Goal: Task Accomplishment & Management: Use online tool/utility

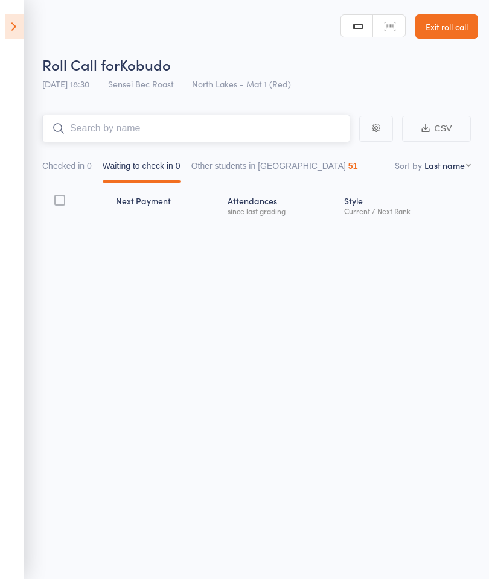
click at [98, 125] on input "search" at bounding box center [196, 129] width 308 height 28
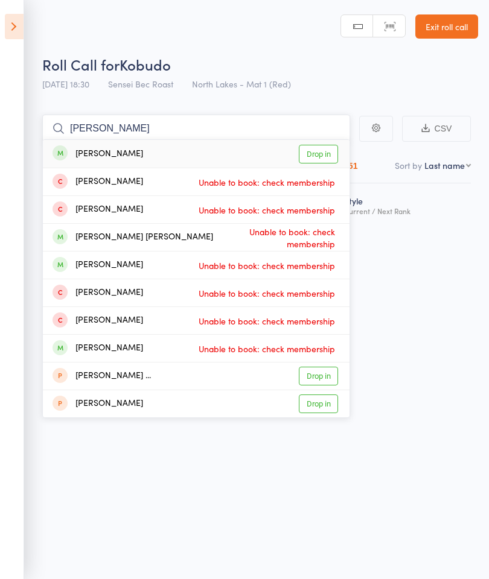
type input "Carl"
click at [323, 150] on link "Drop in" at bounding box center [318, 154] width 39 height 19
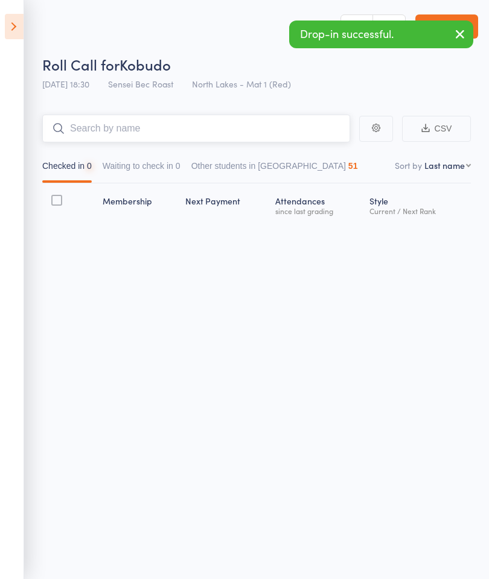
click at [89, 127] on input "search" at bounding box center [196, 129] width 308 height 28
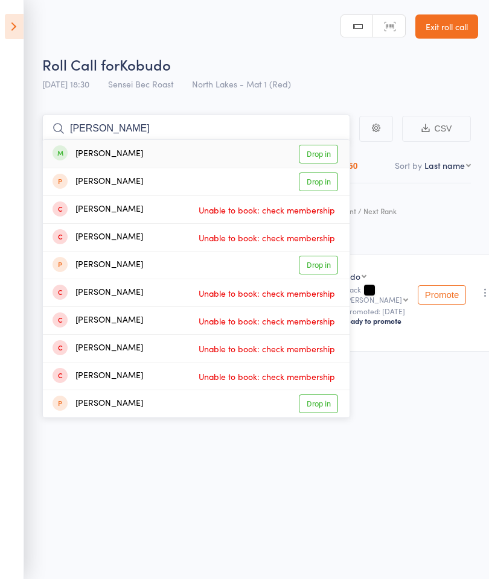
type input "Cameron patter"
click at [318, 149] on link "Drop in" at bounding box center [318, 154] width 39 height 19
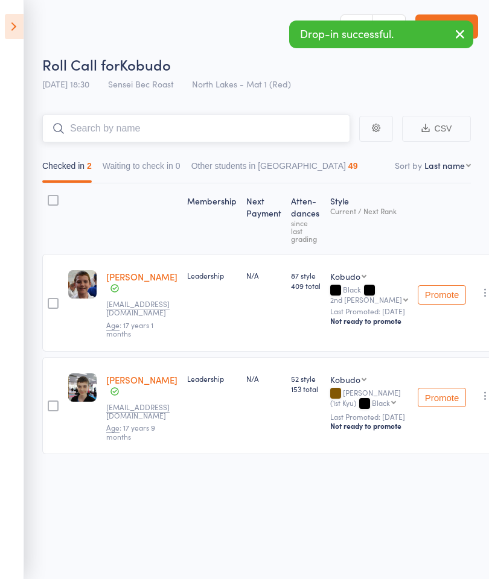
click at [88, 130] on input "search" at bounding box center [196, 129] width 308 height 28
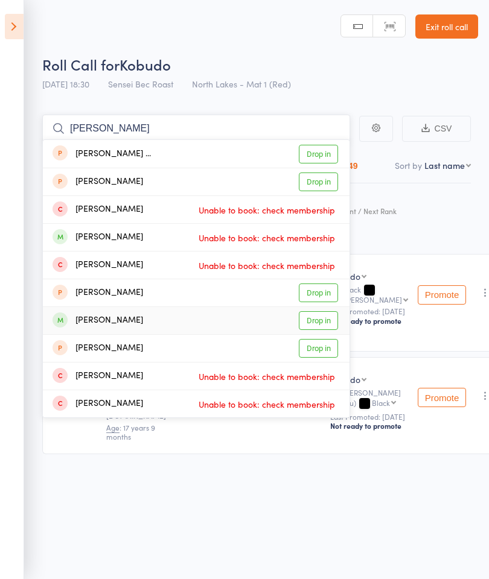
type input "Elijah"
click at [328, 320] on link "Drop in" at bounding box center [318, 320] width 39 height 19
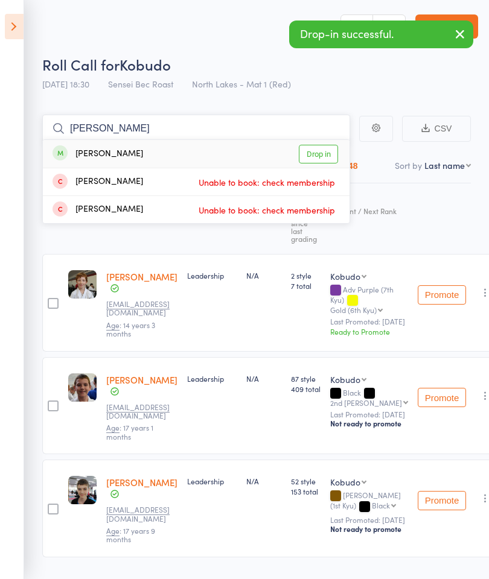
type input "Nilay"
click at [318, 152] on link "Drop in" at bounding box center [318, 154] width 39 height 19
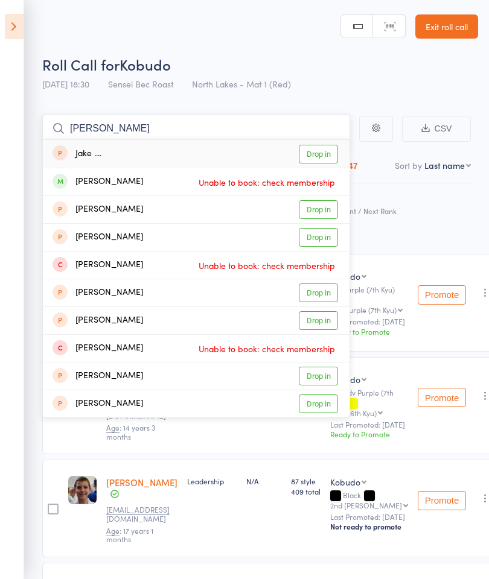
type input "J"
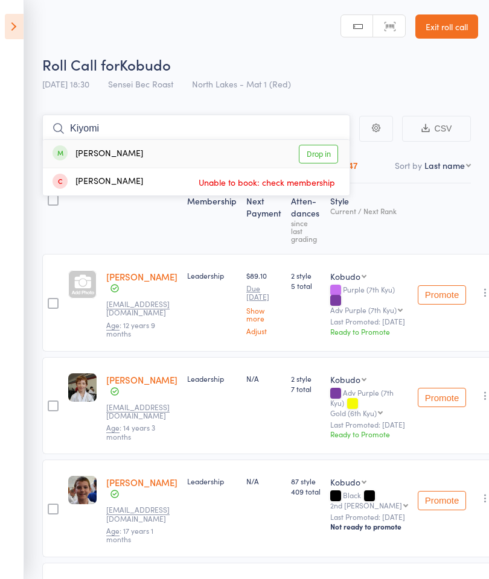
type input "Kiyomi"
click at [320, 156] on link "Drop in" at bounding box center [318, 154] width 39 height 19
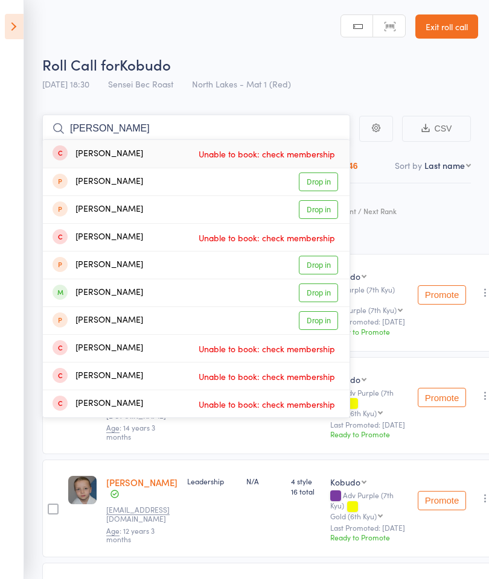
type input "Harrison ol"
click at [329, 299] on link "Drop in" at bounding box center [318, 292] width 39 height 19
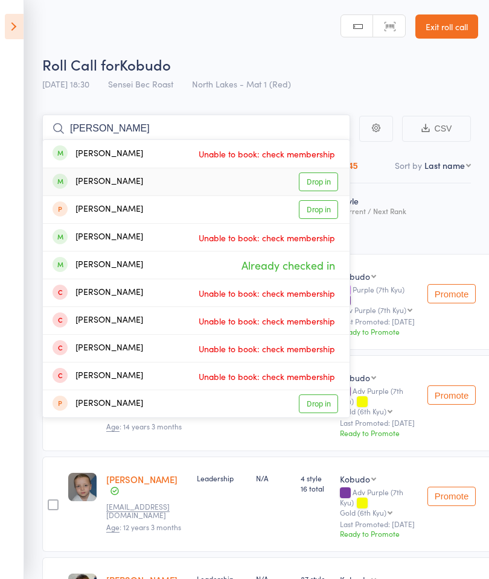
type input "Marshall"
click at [325, 187] on link "Drop in" at bounding box center [318, 182] width 39 height 19
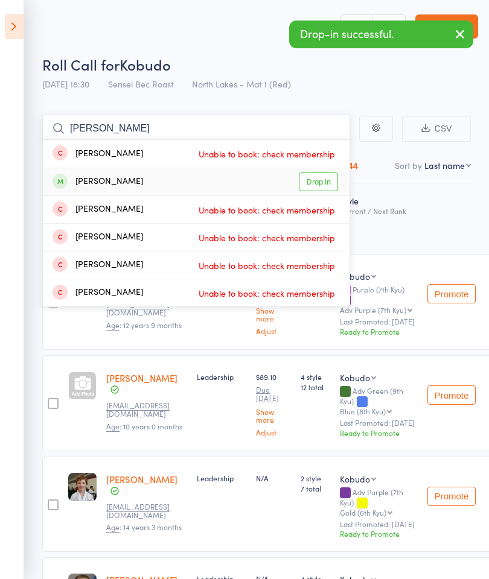
type input "Nikki"
click at [334, 180] on link "Drop in" at bounding box center [318, 182] width 39 height 19
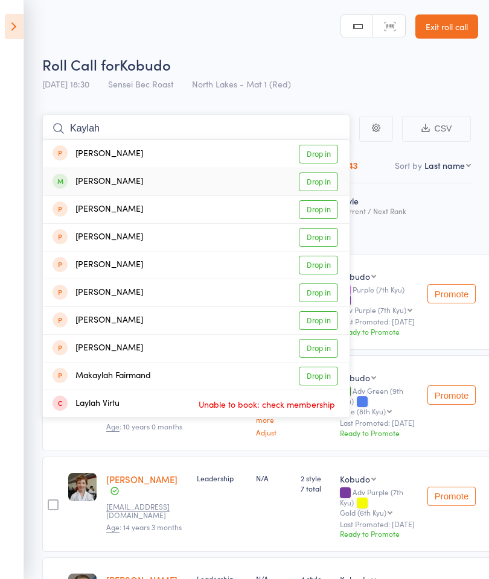
type input "Kaylah"
click at [321, 180] on link "Drop in" at bounding box center [318, 182] width 39 height 19
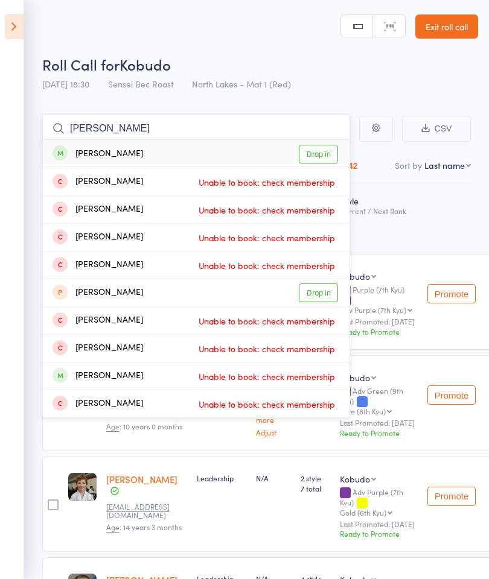
type input "James cla"
click at [324, 151] on link "Drop in" at bounding box center [318, 154] width 39 height 19
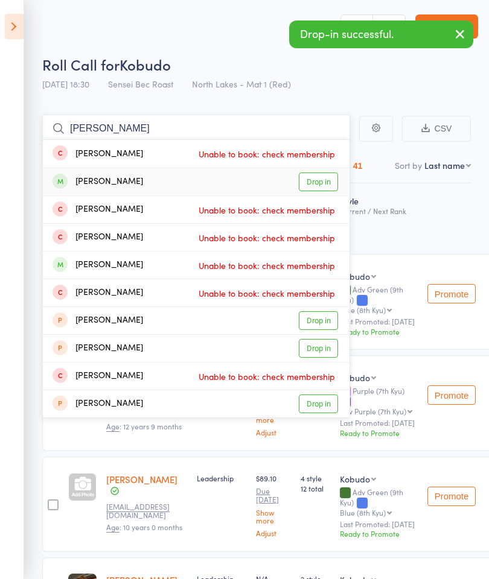
type input "Holly"
click at [322, 184] on link "Drop in" at bounding box center [318, 182] width 39 height 19
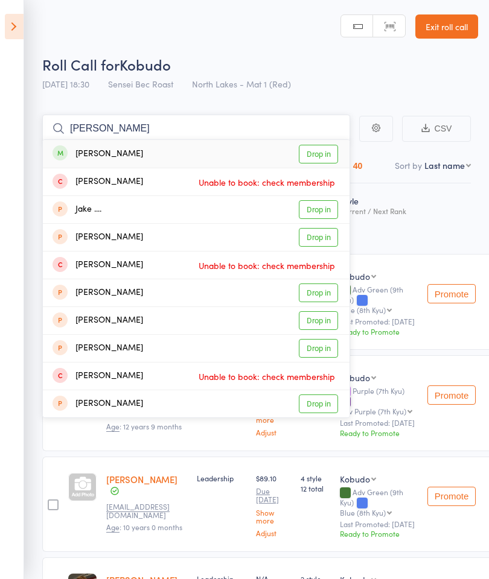
type input "Jazmin"
click at [318, 157] on link "Drop in" at bounding box center [318, 154] width 39 height 19
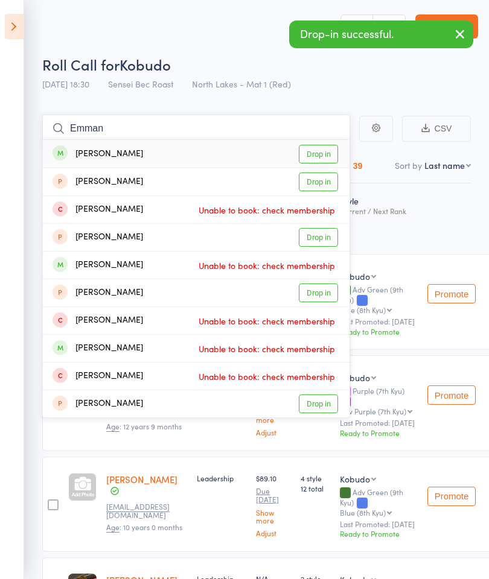
type input "Emman"
click at [324, 150] on link "Drop in" at bounding box center [318, 154] width 39 height 19
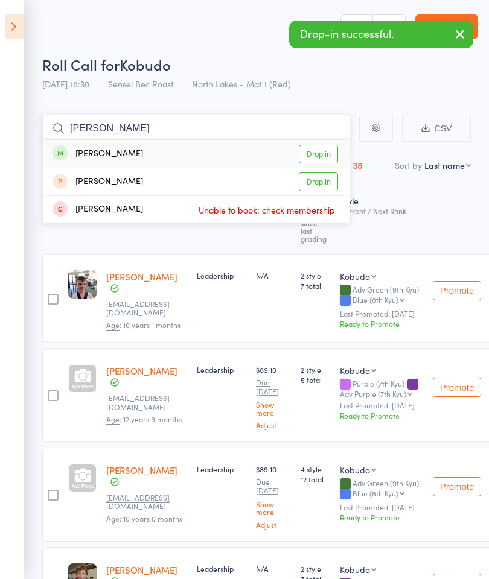
type input "Nanci"
click at [327, 155] on link "Drop in" at bounding box center [318, 154] width 39 height 19
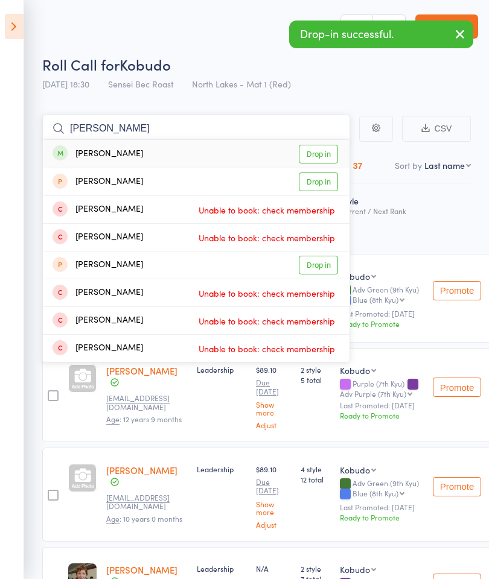
type input "Trevor"
click at [321, 151] on link "Drop in" at bounding box center [318, 154] width 39 height 19
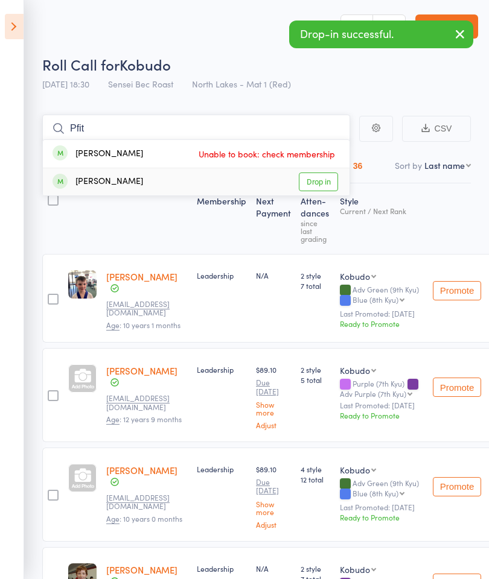
type input "Pfit"
click at [319, 180] on link "Drop in" at bounding box center [318, 182] width 39 height 19
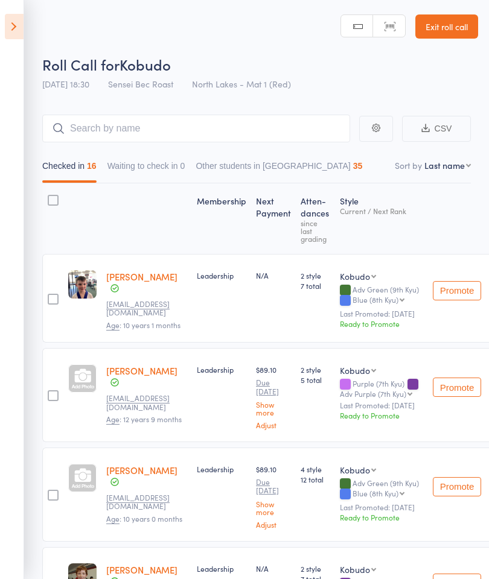
click at [436, 22] on link "Exit roll call" at bounding box center [446, 26] width 63 height 24
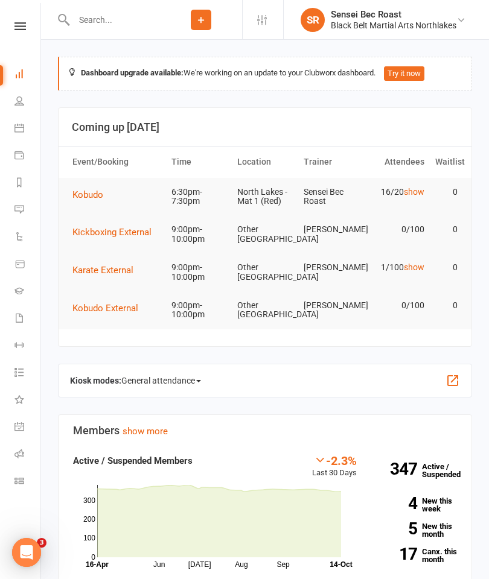
click at [92, 197] on span "Kobudo" at bounding box center [87, 194] width 31 height 11
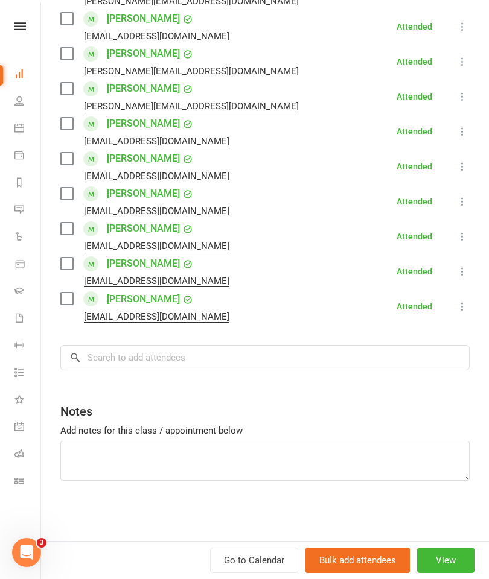
scroll to position [459, 0]
click at [138, 352] on input "search" at bounding box center [264, 357] width 409 height 25
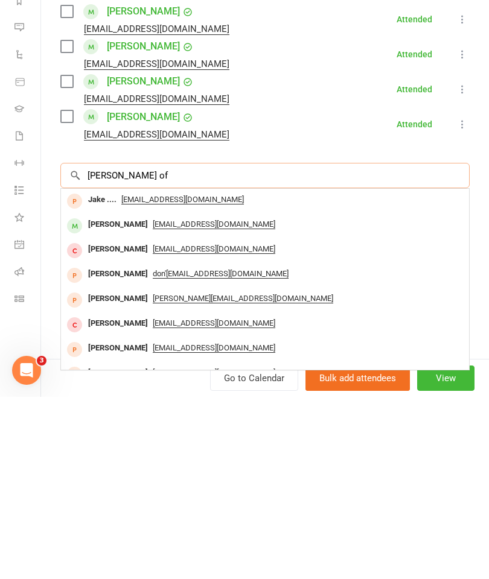
type input "[PERSON_NAME] of"
click at [198, 402] on span "[EMAIL_ADDRESS][DOMAIN_NAME]" at bounding box center [214, 407] width 122 height 10
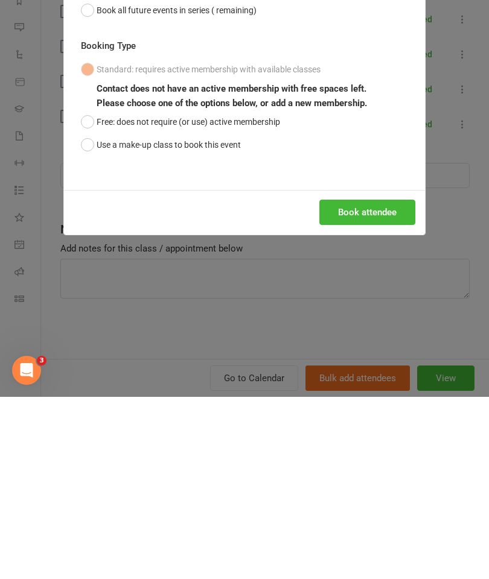
scroll to position [182, 0]
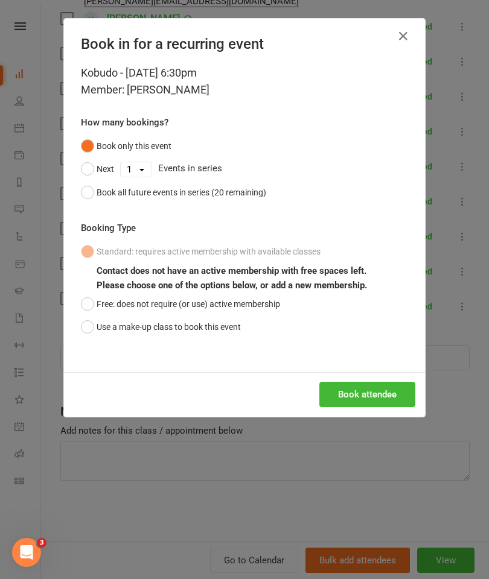
click at [232, 321] on button "Use a make-up class to book this event" at bounding box center [161, 326] width 160 height 23
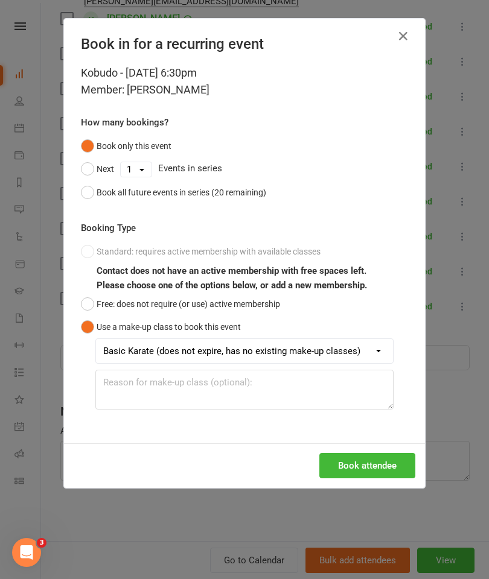
click at [250, 306] on button "Free: does not require (or use) active membership" at bounding box center [180, 304] width 199 height 23
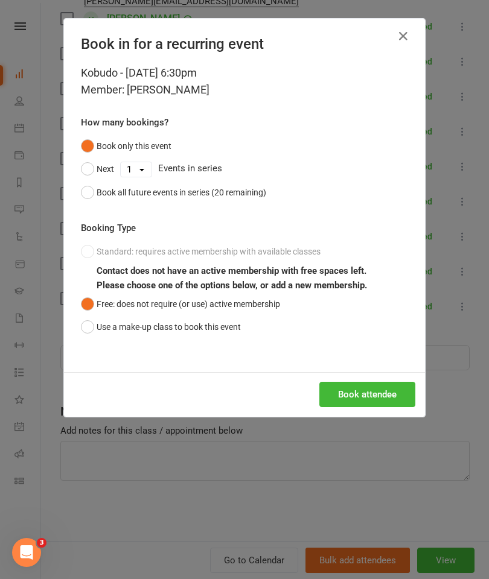
click at [362, 393] on button "Book attendee" at bounding box center [367, 394] width 96 height 25
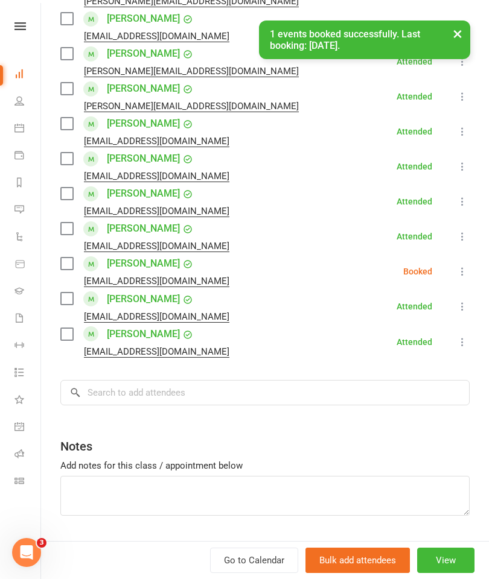
click at [455, 277] on button at bounding box center [462, 271] width 14 height 14
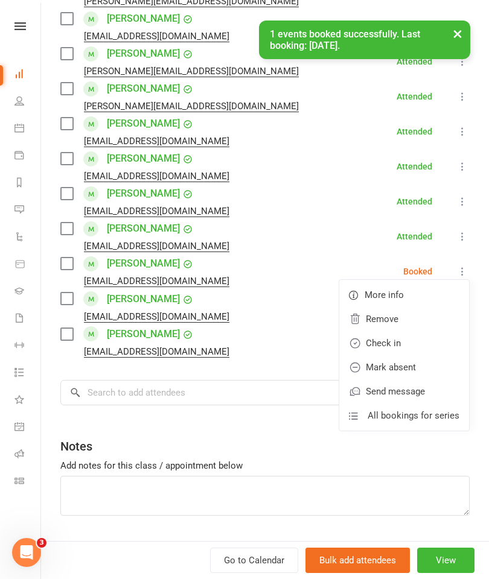
click at [396, 340] on link "Check in" at bounding box center [404, 343] width 130 height 24
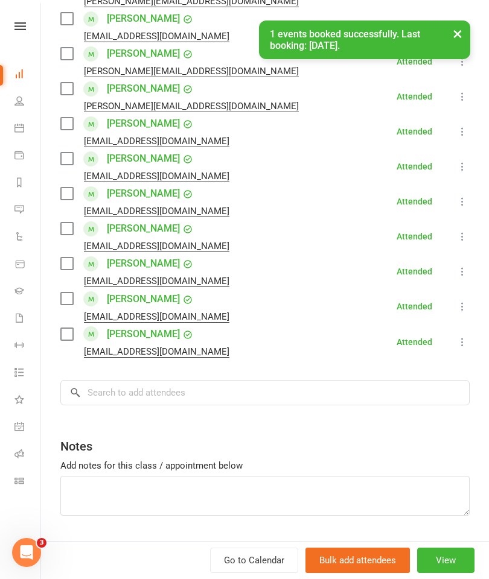
click at [147, 261] on link "[PERSON_NAME]" at bounding box center [143, 263] width 73 height 19
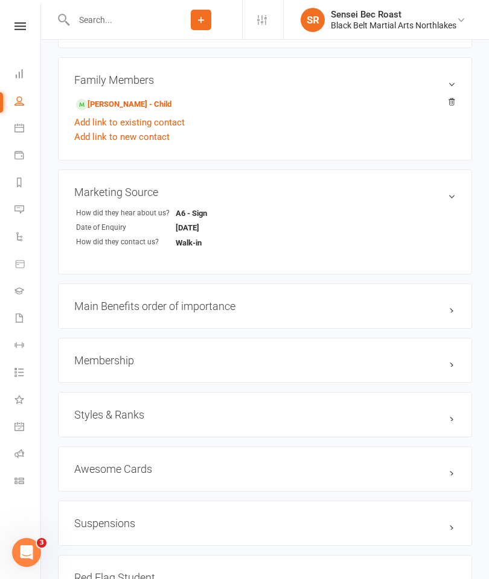
scroll to position [844, 0]
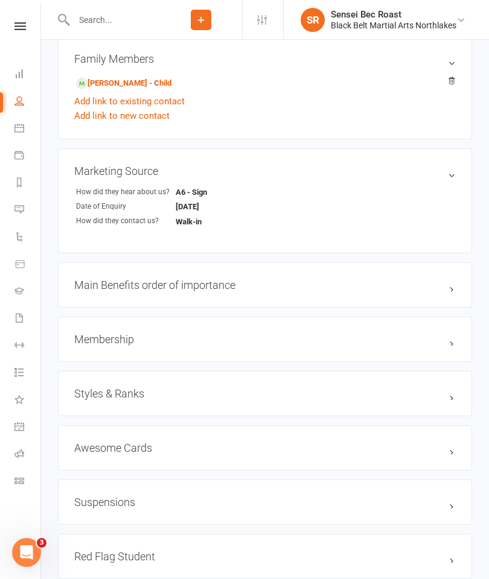
click at [290, 393] on h3 "Styles & Ranks" at bounding box center [264, 393] width 381 height 13
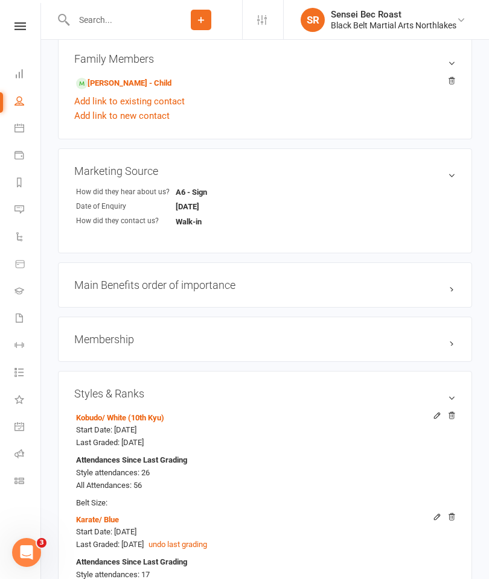
click at [286, 338] on h3 "Membership" at bounding box center [264, 339] width 381 height 13
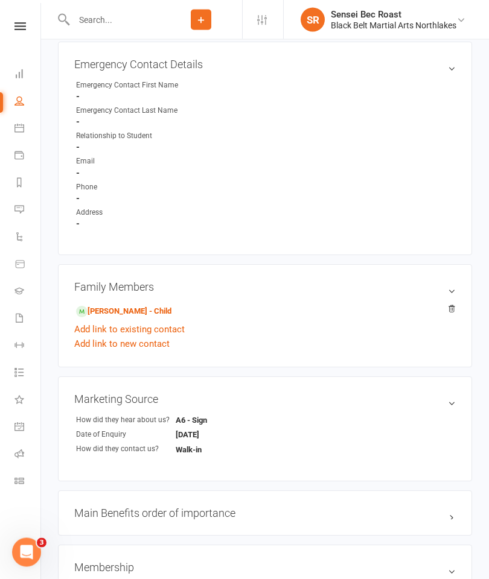
scroll to position [606, 0]
